Goal: Information Seeking & Learning: Find specific page/section

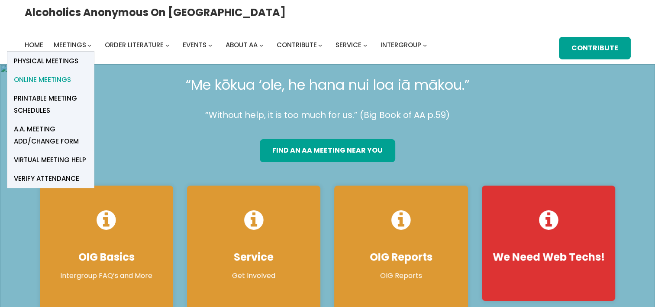
click at [71, 74] on span "Online Meetings" at bounding box center [42, 80] width 57 height 12
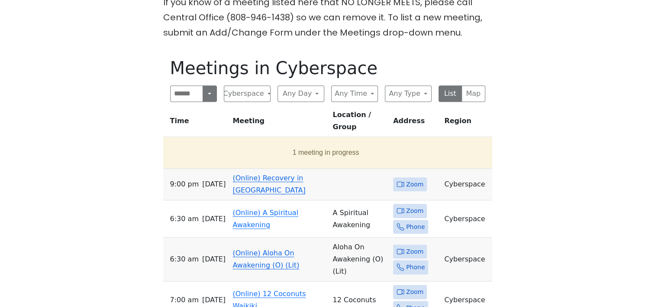
scroll to position [390, 0]
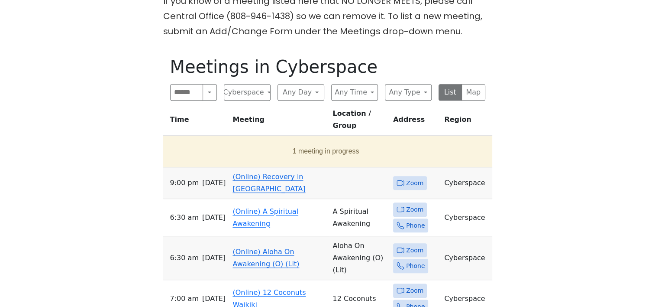
click at [279, 172] on link "(Online) Recovery in [GEOGRAPHIC_DATA]" at bounding box center [269, 182] width 73 height 20
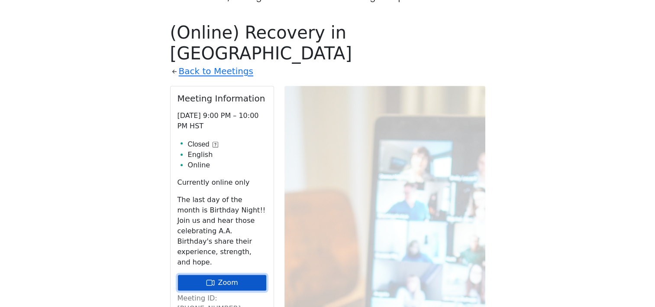
click at [217, 274] on link "Zoom" at bounding box center [222, 282] width 89 height 16
